Goal: Task Accomplishment & Management: Manage account settings

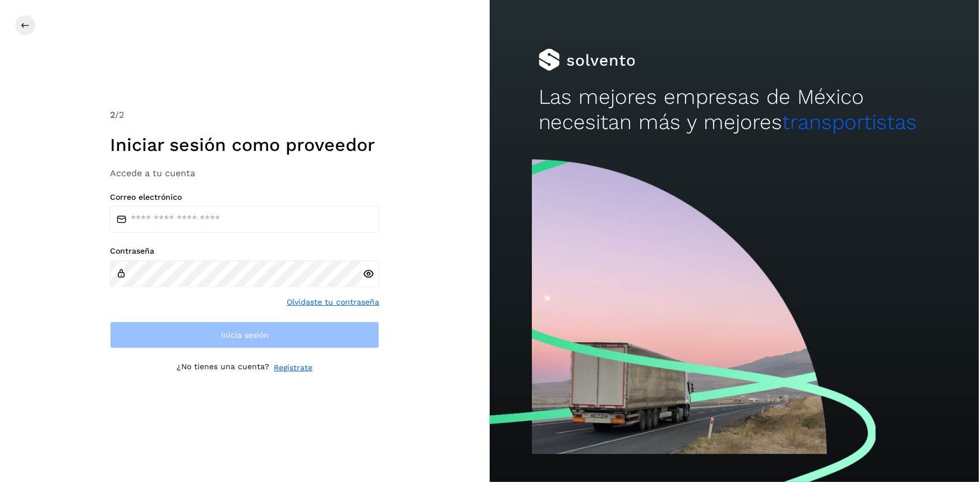
click at [238, 199] on label "Correo electrónico" at bounding box center [244, 197] width 269 height 10
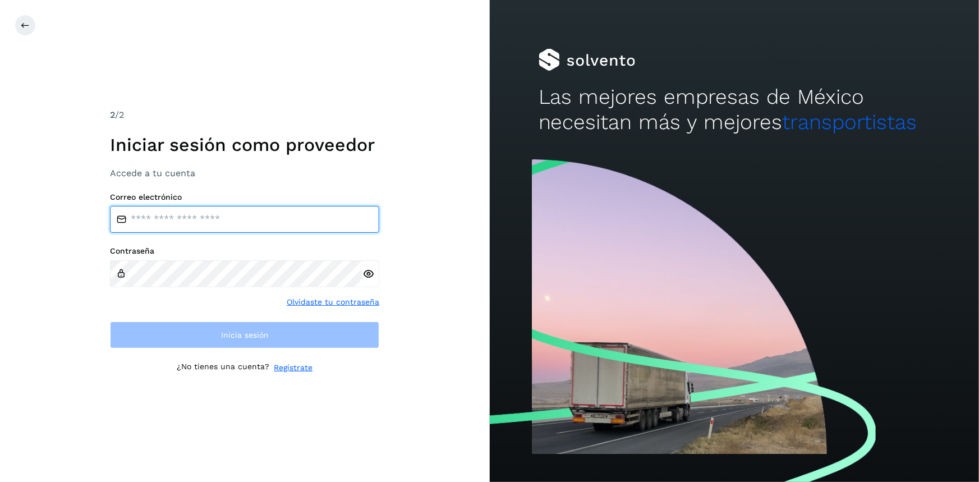
click at [247, 219] on input "email" at bounding box center [244, 219] width 269 height 27
type input "**********"
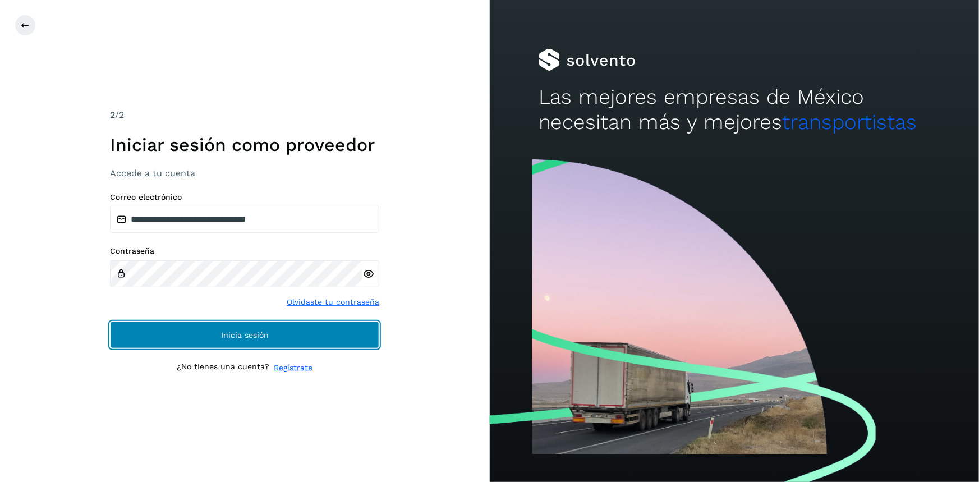
click at [278, 335] on button "Inicia sesión" at bounding box center [244, 334] width 269 height 27
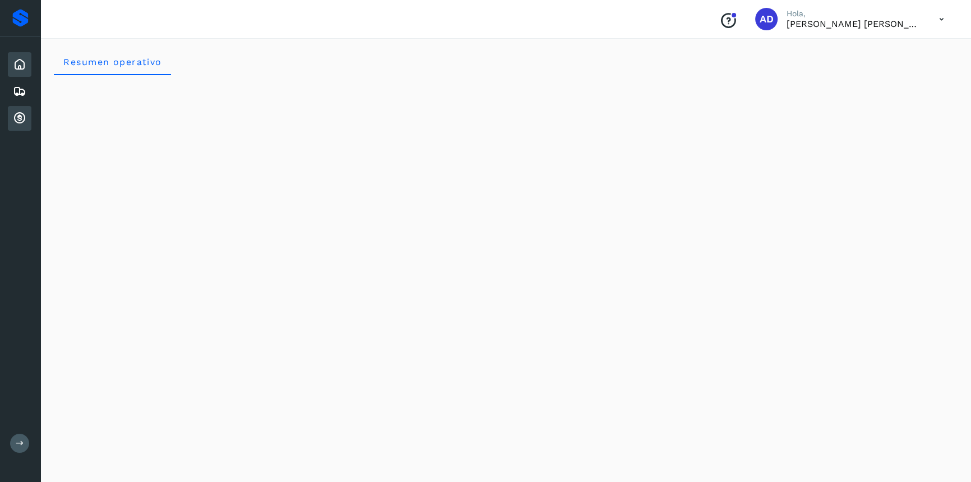
click at [20, 118] on icon at bounding box center [19, 118] width 13 height 13
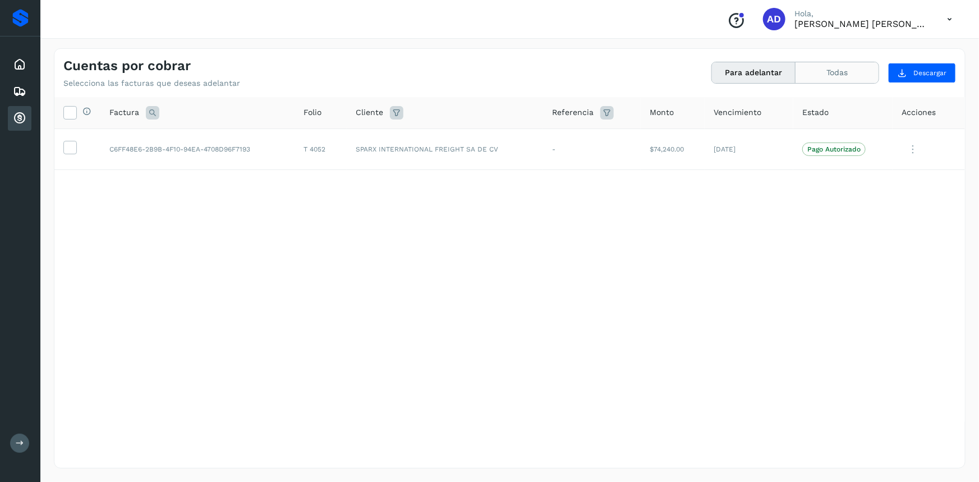
click at [817, 79] on button "Todas" at bounding box center [836, 72] width 83 height 21
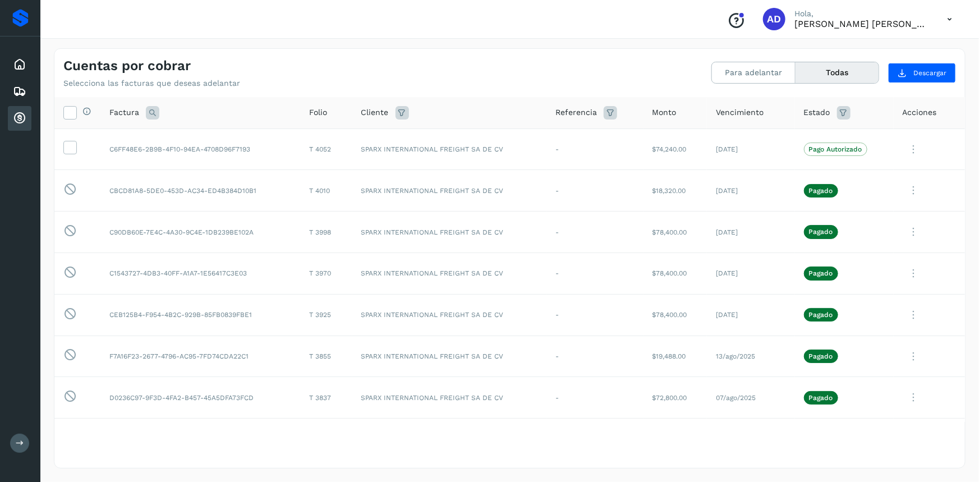
click at [832, 71] on button "Todas" at bounding box center [836, 72] width 83 height 21
click at [942, 20] on icon at bounding box center [949, 19] width 23 height 23
click at [897, 59] on div "Cerrar sesión" at bounding box center [893, 50] width 133 height 21
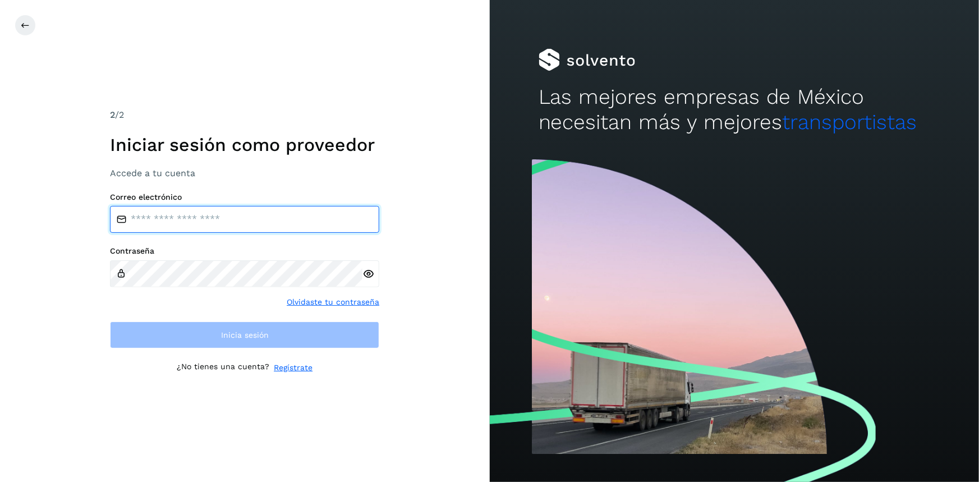
click at [204, 214] on input "email" at bounding box center [244, 219] width 269 height 27
type input "**********"
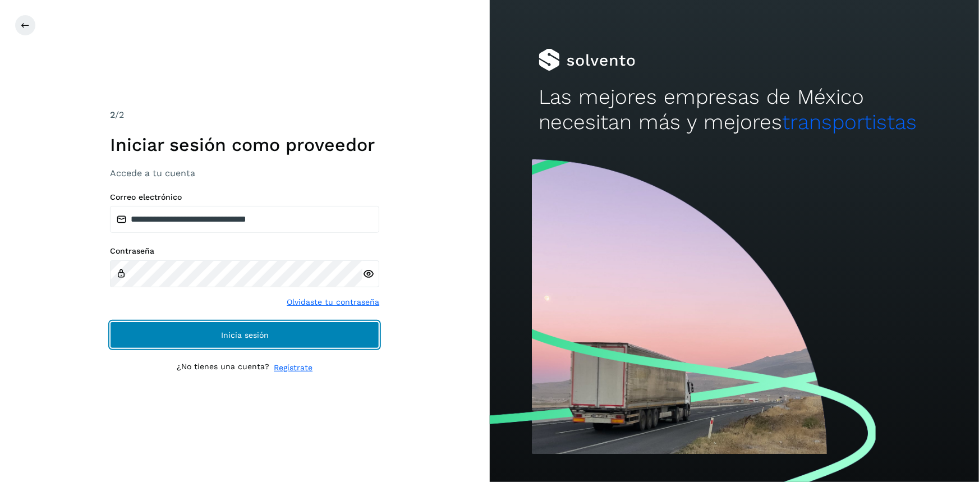
click at [263, 342] on button "Inicia sesión" at bounding box center [244, 334] width 269 height 27
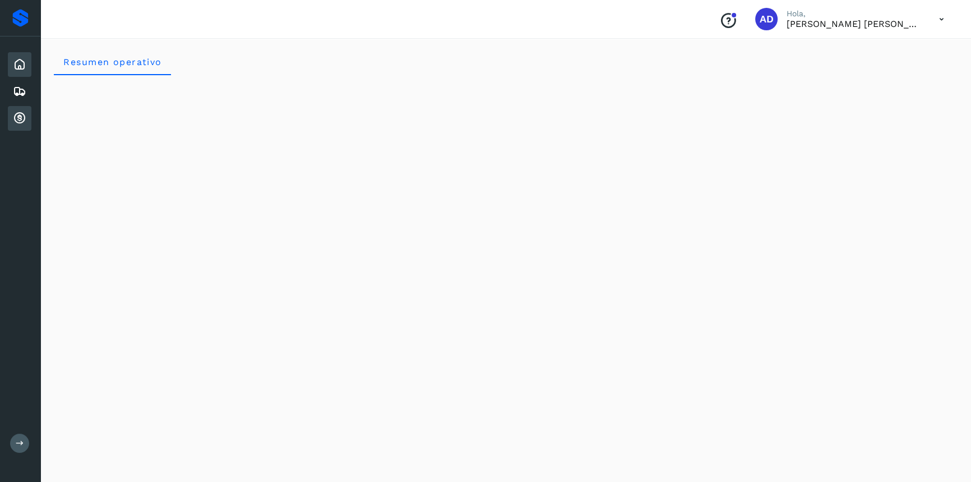
click at [20, 118] on icon at bounding box center [19, 118] width 13 height 13
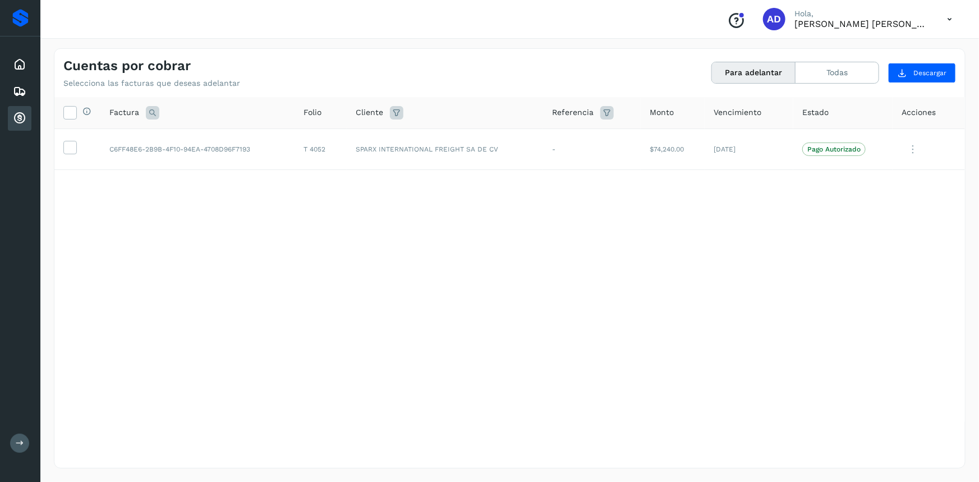
click at [952, 17] on icon at bounding box center [949, 19] width 23 height 23
click at [905, 56] on div "Cerrar sesión" at bounding box center [893, 50] width 133 height 21
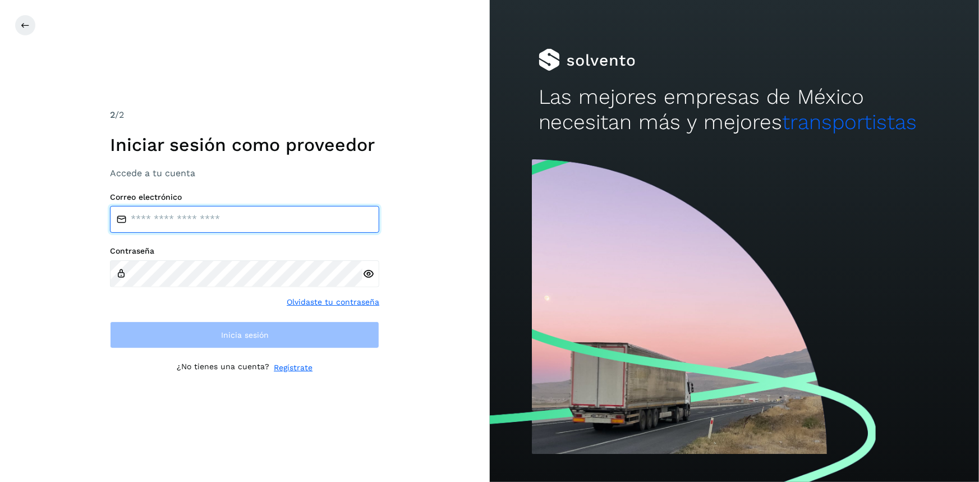
click at [157, 224] on input "email" at bounding box center [244, 219] width 269 height 27
type input "**********"
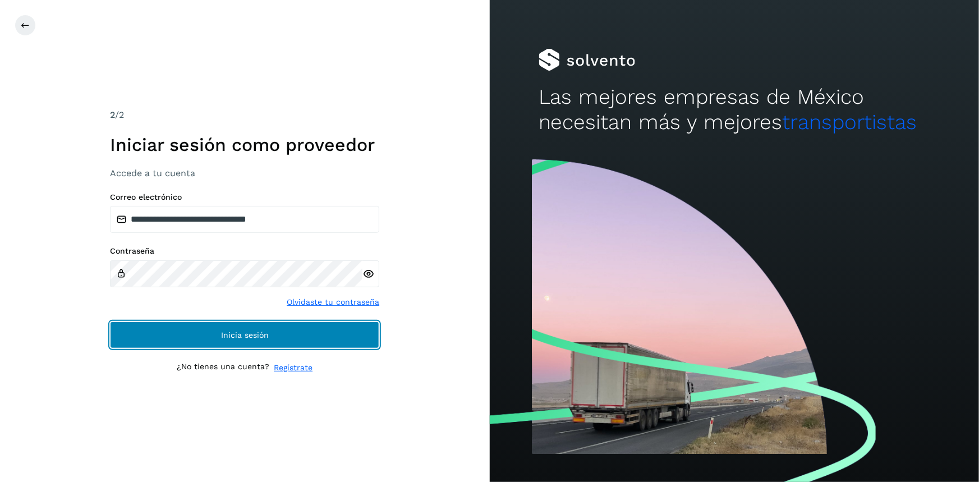
click at [222, 332] on span "Inicia sesión" at bounding box center [245, 335] width 48 height 8
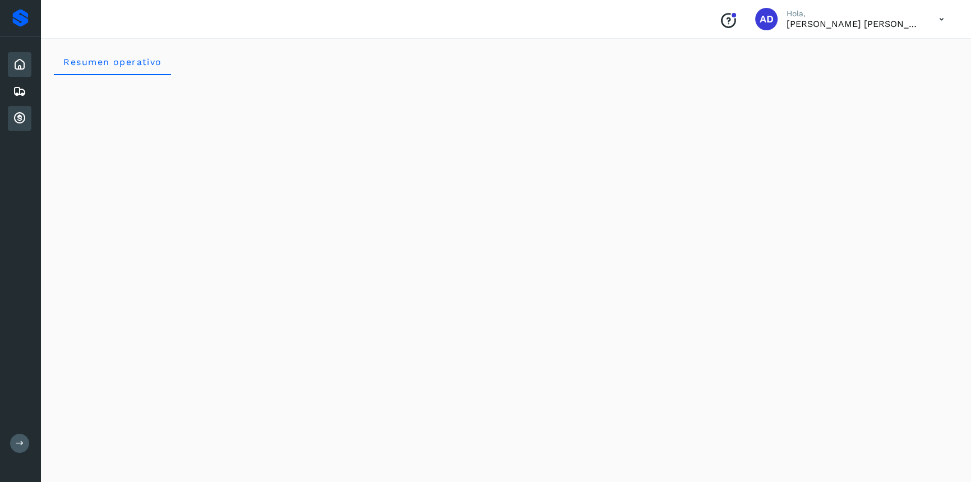
click at [16, 118] on icon at bounding box center [19, 118] width 13 height 13
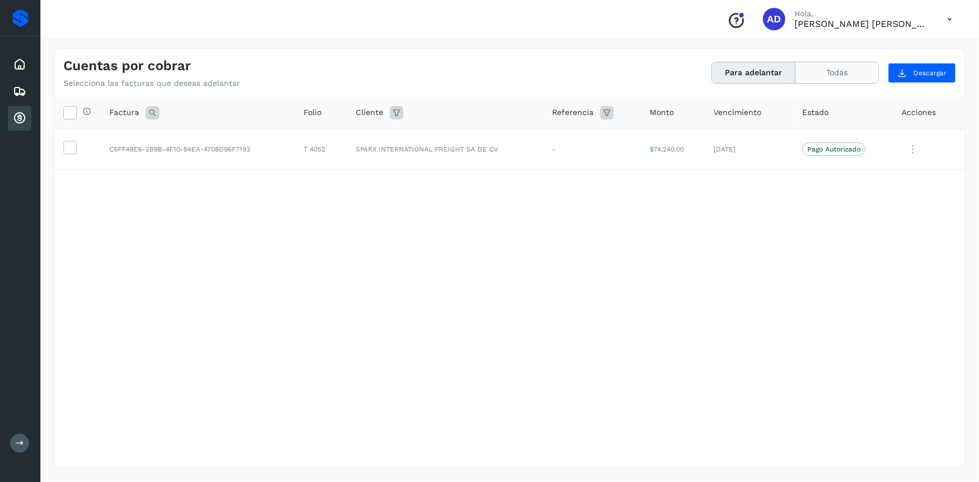
click at [846, 76] on button "Todas" at bounding box center [836, 72] width 83 height 21
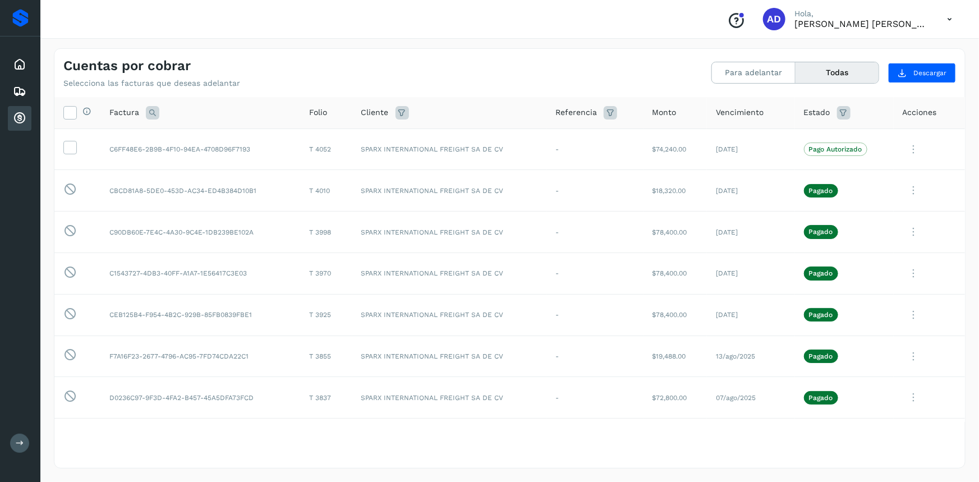
click at [949, 13] on icon at bounding box center [949, 19] width 23 height 23
click at [893, 56] on div "Cerrar sesión" at bounding box center [893, 50] width 133 height 21
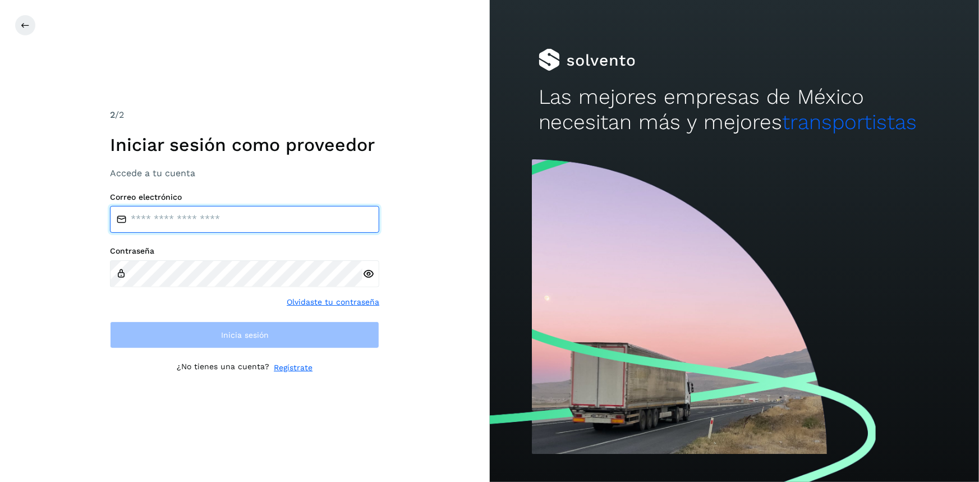
click at [208, 227] on input "email" at bounding box center [244, 219] width 269 height 27
type input "**********"
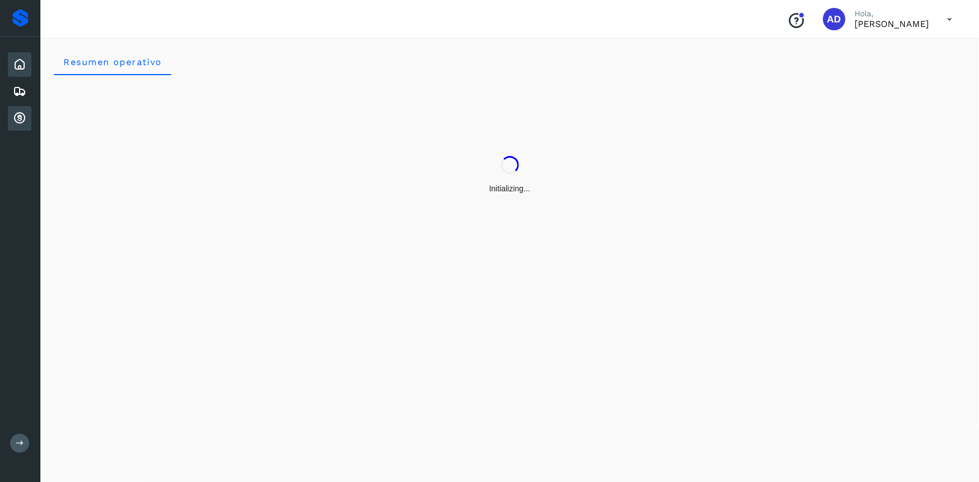
click at [20, 109] on div "Cuentas por cobrar" at bounding box center [20, 118] width 24 height 25
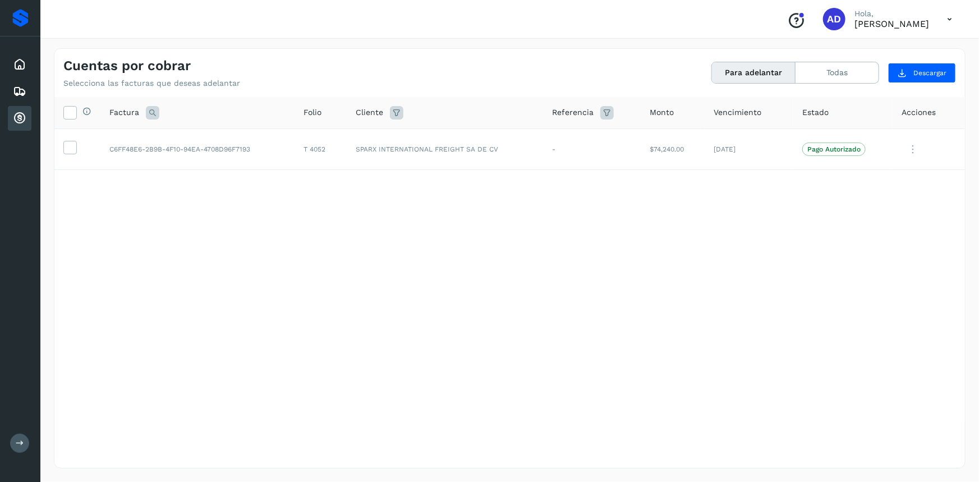
click at [955, 20] on icon at bounding box center [949, 19] width 23 height 23
click at [882, 49] on div "Cerrar sesión" at bounding box center [893, 50] width 133 height 21
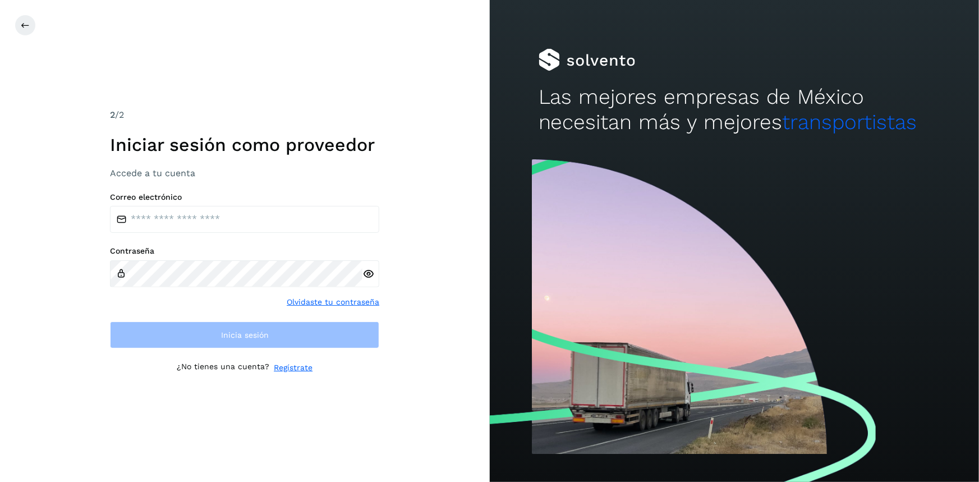
click at [215, 199] on label "Correo electrónico" at bounding box center [244, 197] width 269 height 10
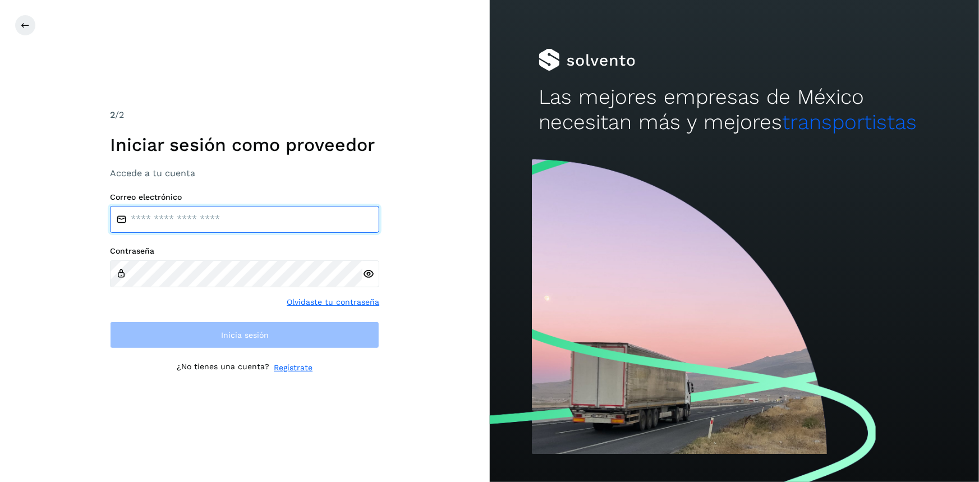
click at [218, 212] on input "email" at bounding box center [244, 219] width 269 height 27
type input "**********"
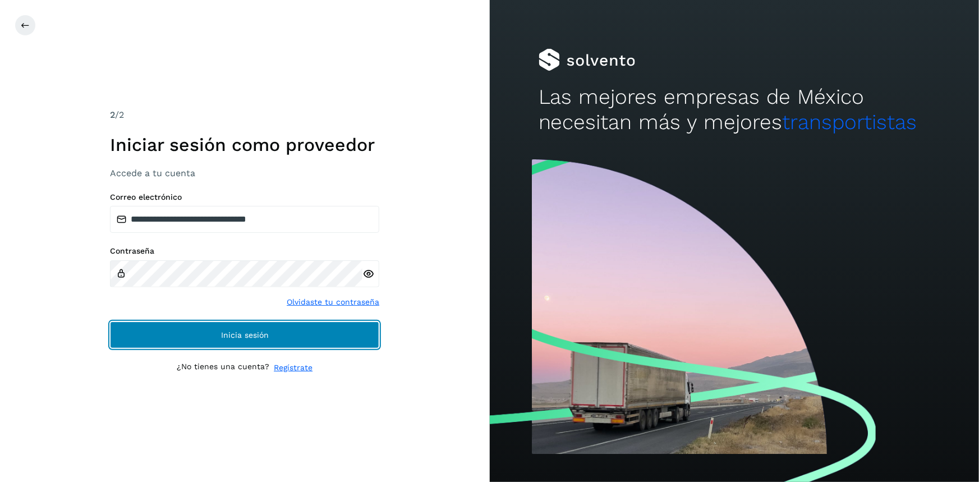
click at [266, 332] on span "Inicia sesión" at bounding box center [245, 335] width 48 height 8
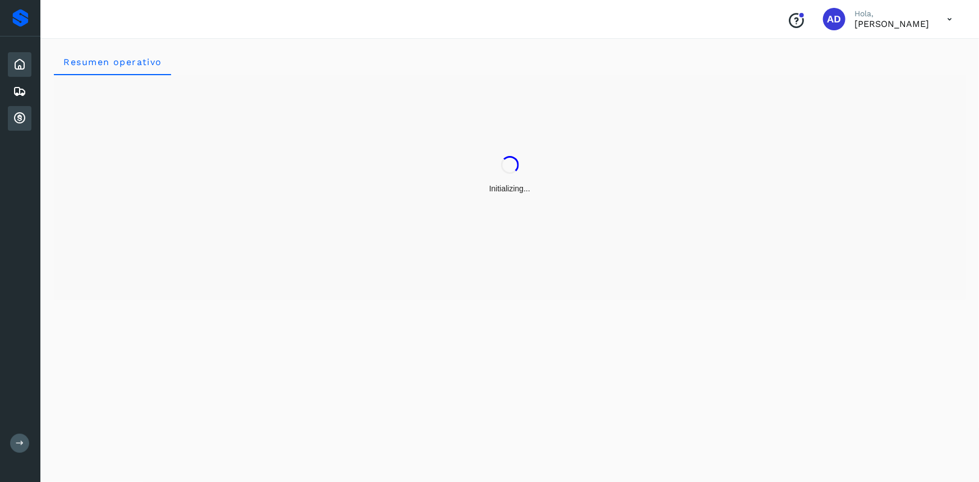
click at [21, 121] on icon at bounding box center [19, 118] width 13 height 13
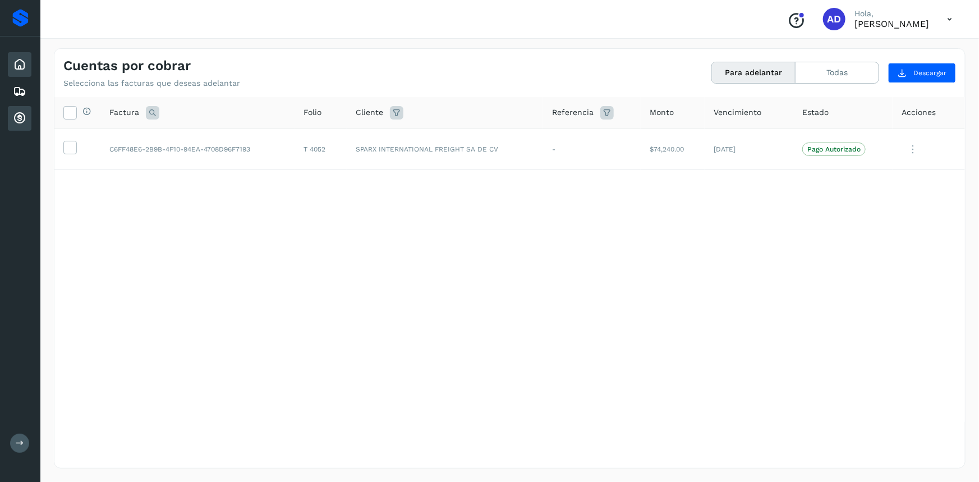
click at [22, 56] on div "Inicio" at bounding box center [20, 64] width 24 height 25
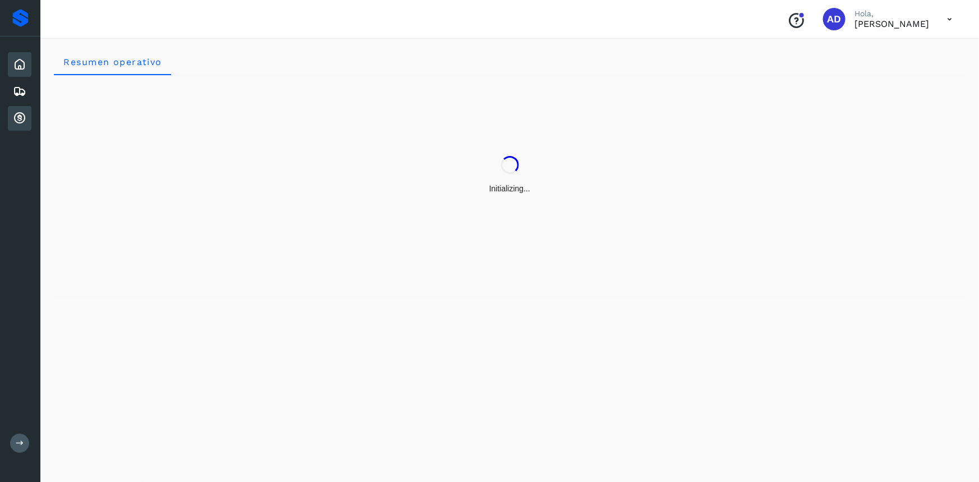
click at [22, 116] on icon at bounding box center [19, 118] width 13 height 13
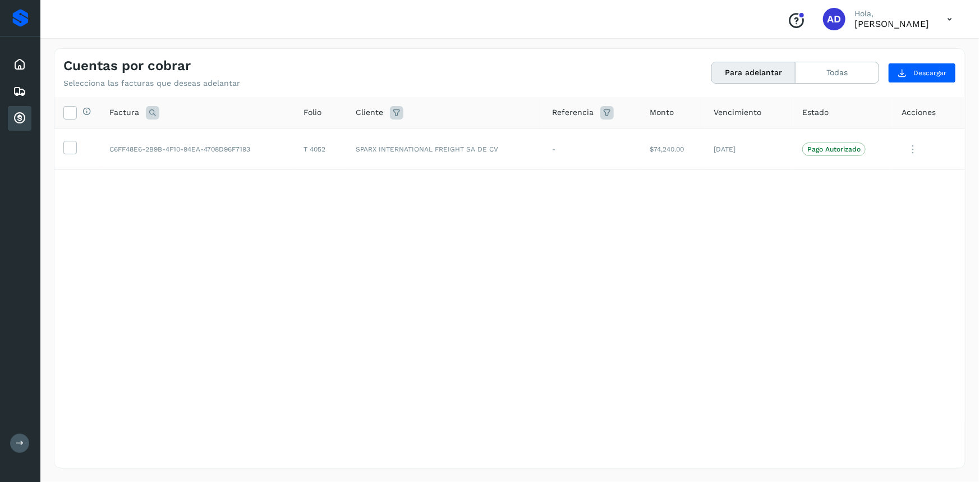
click at [952, 19] on icon at bounding box center [949, 19] width 23 height 23
click at [909, 49] on div "Cerrar sesión" at bounding box center [893, 50] width 133 height 21
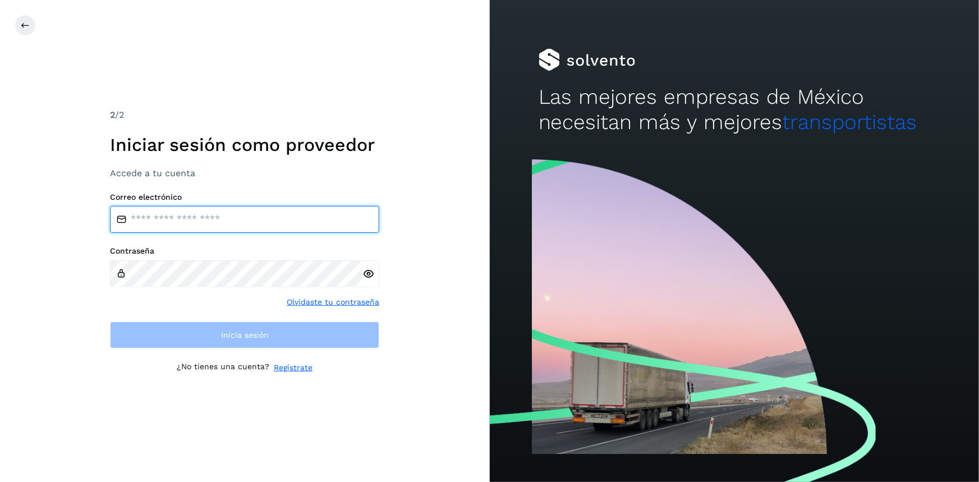
click at [191, 213] on input "email" at bounding box center [244, 219] width 269 height 27
type input "**********"
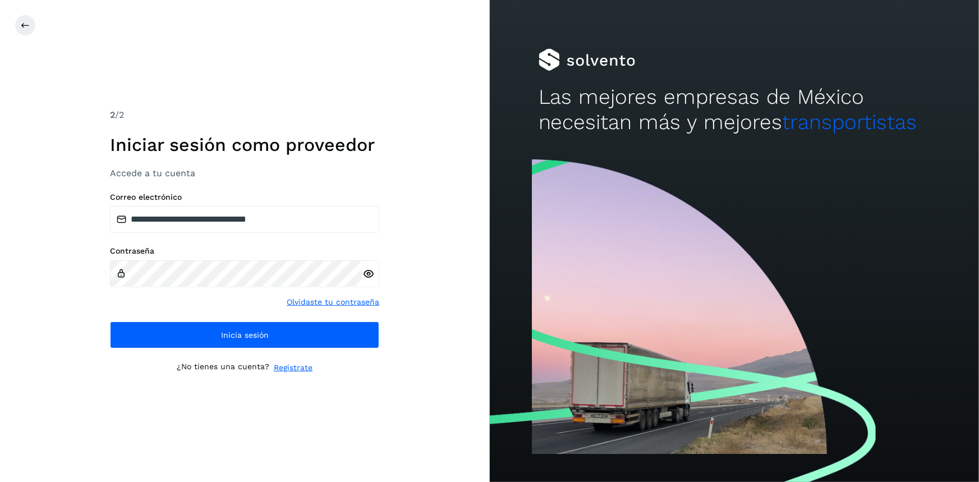
click at [375, 271] on div at bounding box center [370, 273] width 17 height 27
click at [374, 271] on icon at bounding box center [368, 274] width 12 height 12
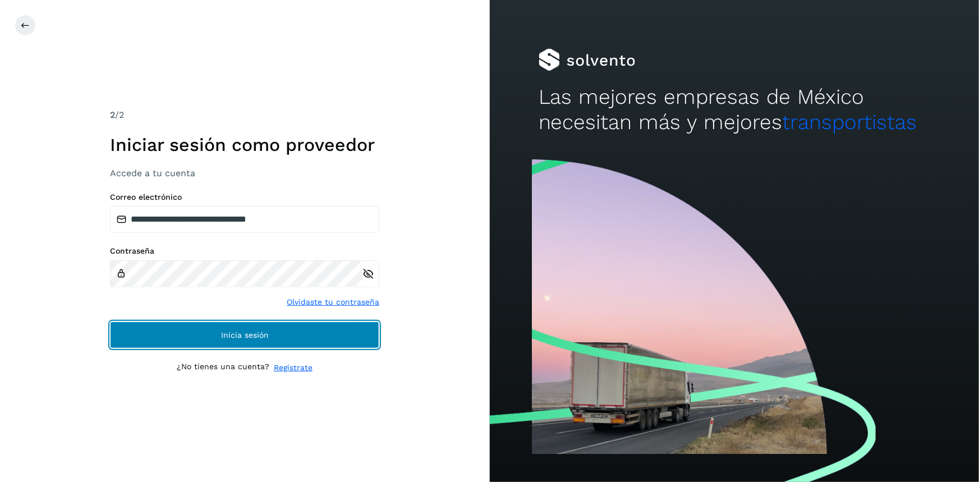
click at [290, 333] on button "Inicia sesión" at bounding box center [244, 334] width 269 height 27
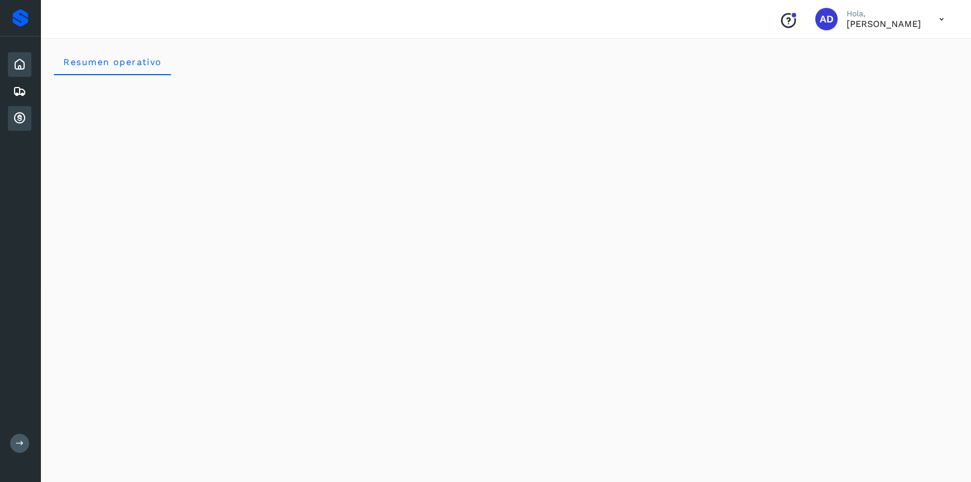
click at [19, 126] on div "Cuentas por cobrar" at bounding box center [20, 118] width 24 height 25
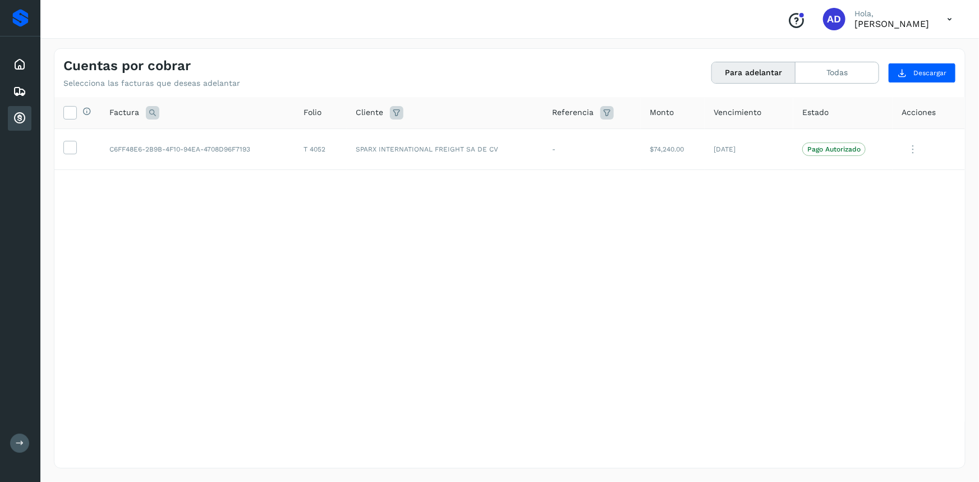
click at [957, 18] on icon at bounding box center [949, 19] width 23 height 23
click at [905, 49] on div "Cerrar sesión" at bounding box center [893, 50] width 133 height 21
